Goal: Task Accomplishment & Management: Complete application form

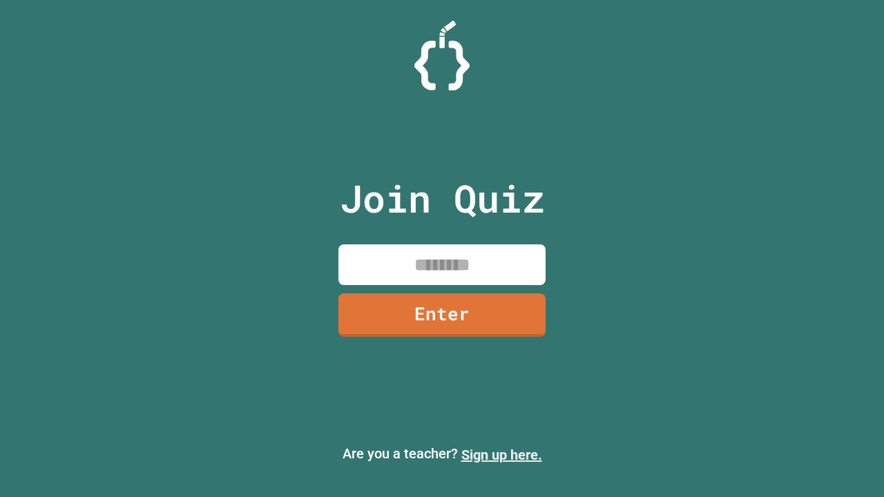
click at [502, 455] on link "Sign up here." at bounding box center [502, 455] width 81 height 17
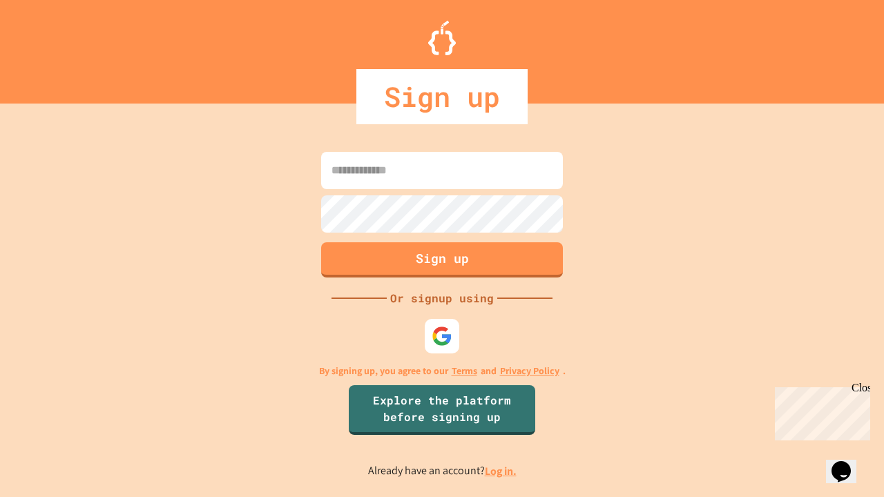
click at [502, 471] on link "Log in." at bounding box center [501, 471] width 32 height 15
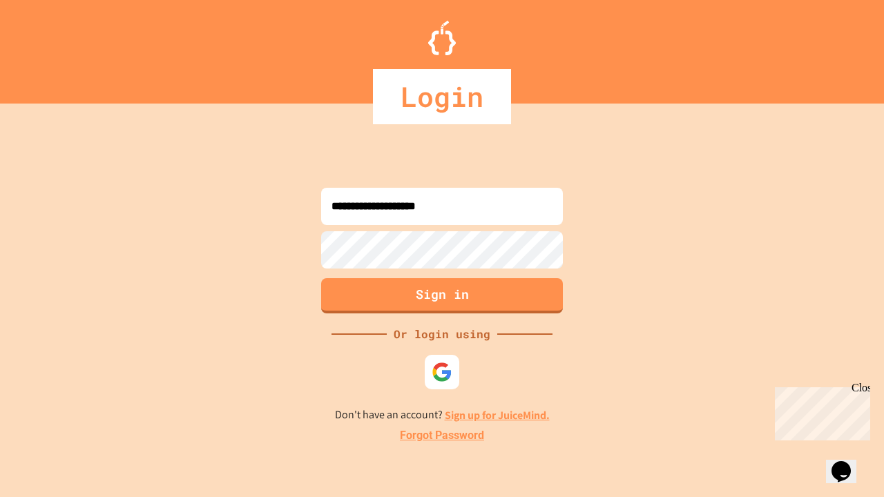
type input "**********"
